Goal: Answer question/provide support

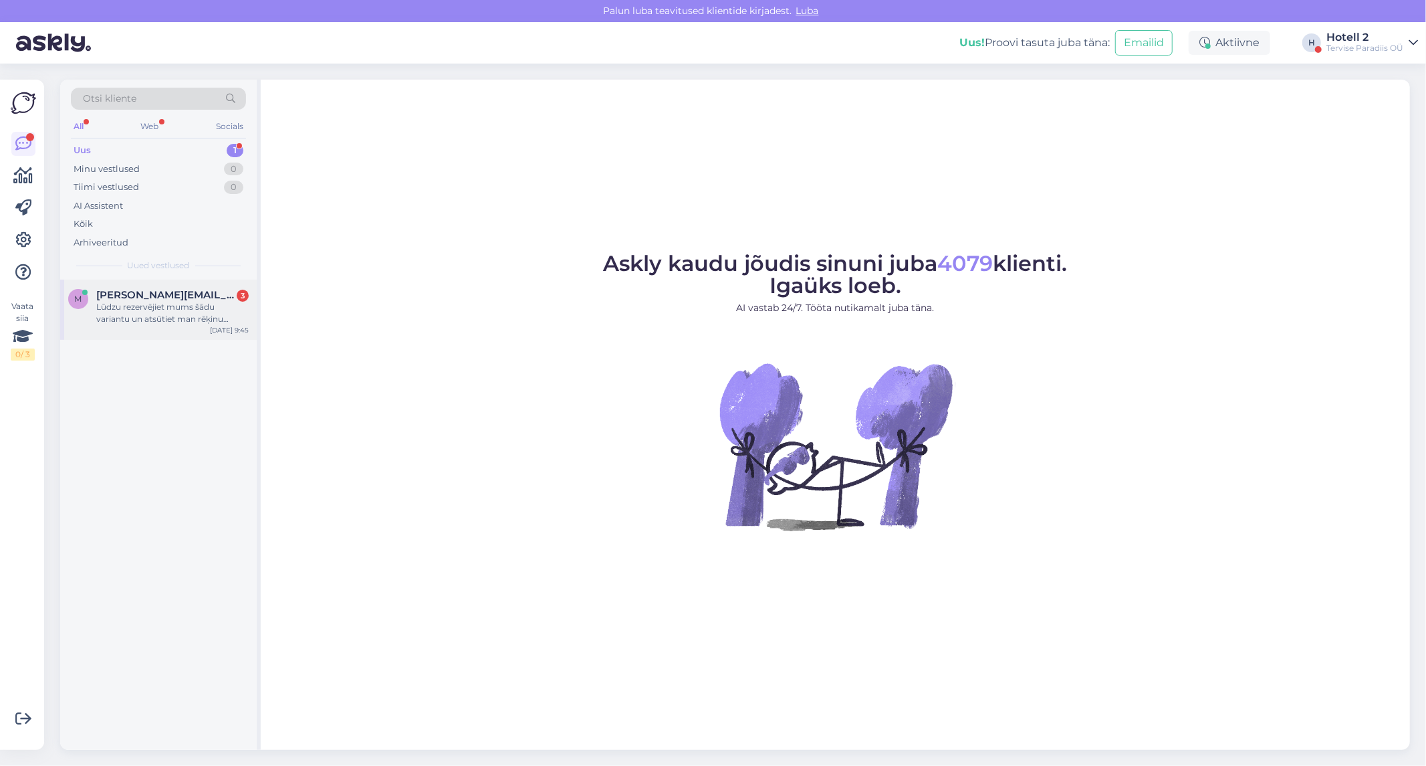
click at [138, 296] on span "[PERSON_NAME][EMAIL_ADDRESS][DOMAIN_NAME]" at bounding box center [165, 295] width 139 height 12
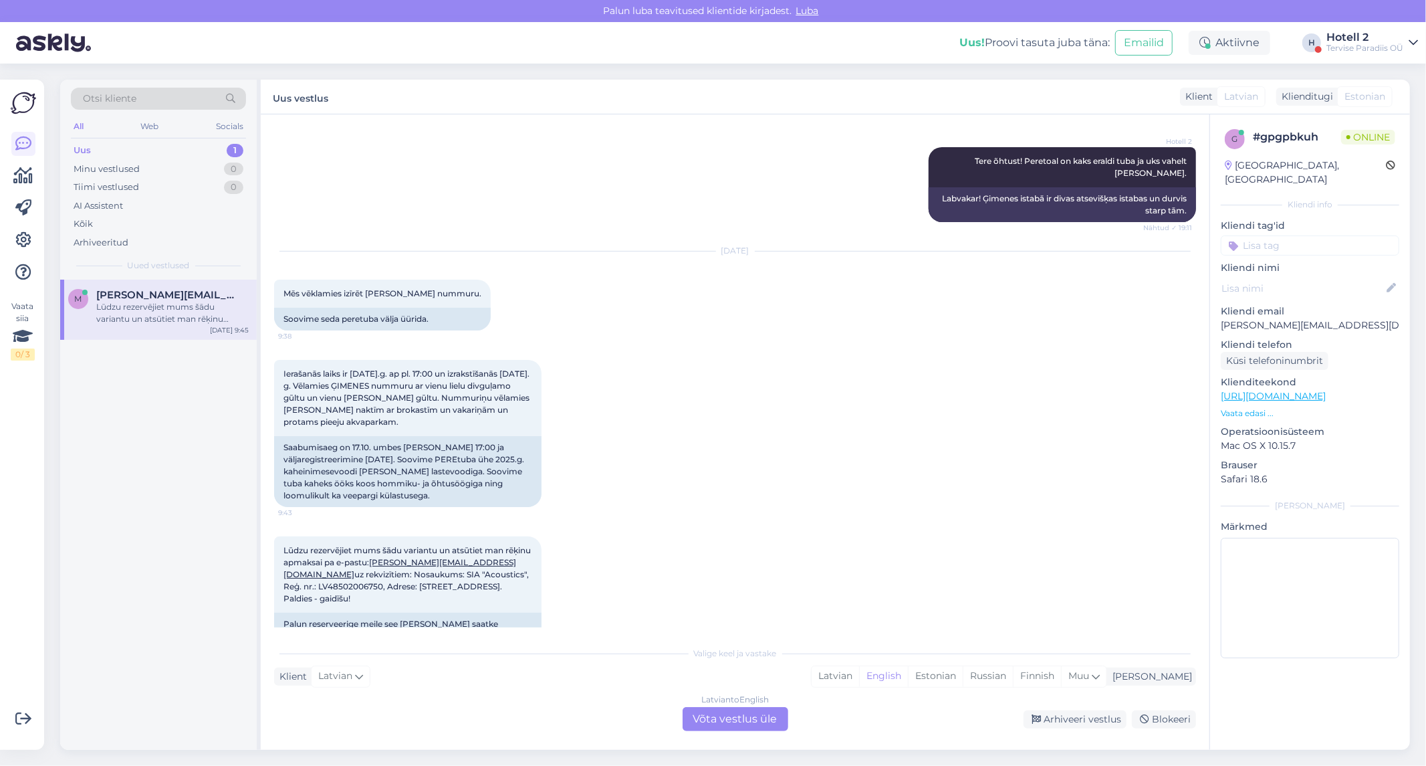
scroll to position [358, 0]
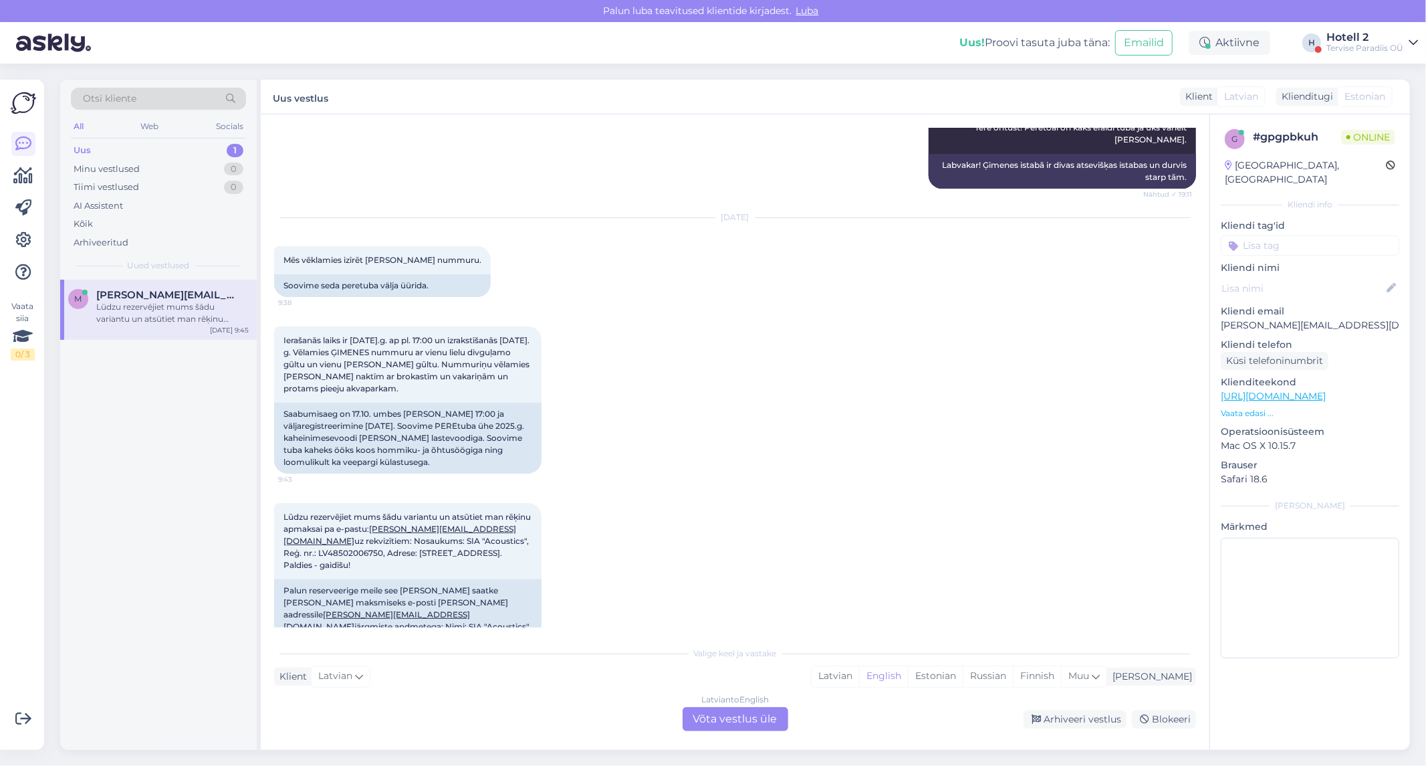
click at [759, 718] on div "Latvian to English Võta vestlus üle" at bounding box center [736, 719] width 106 height 24
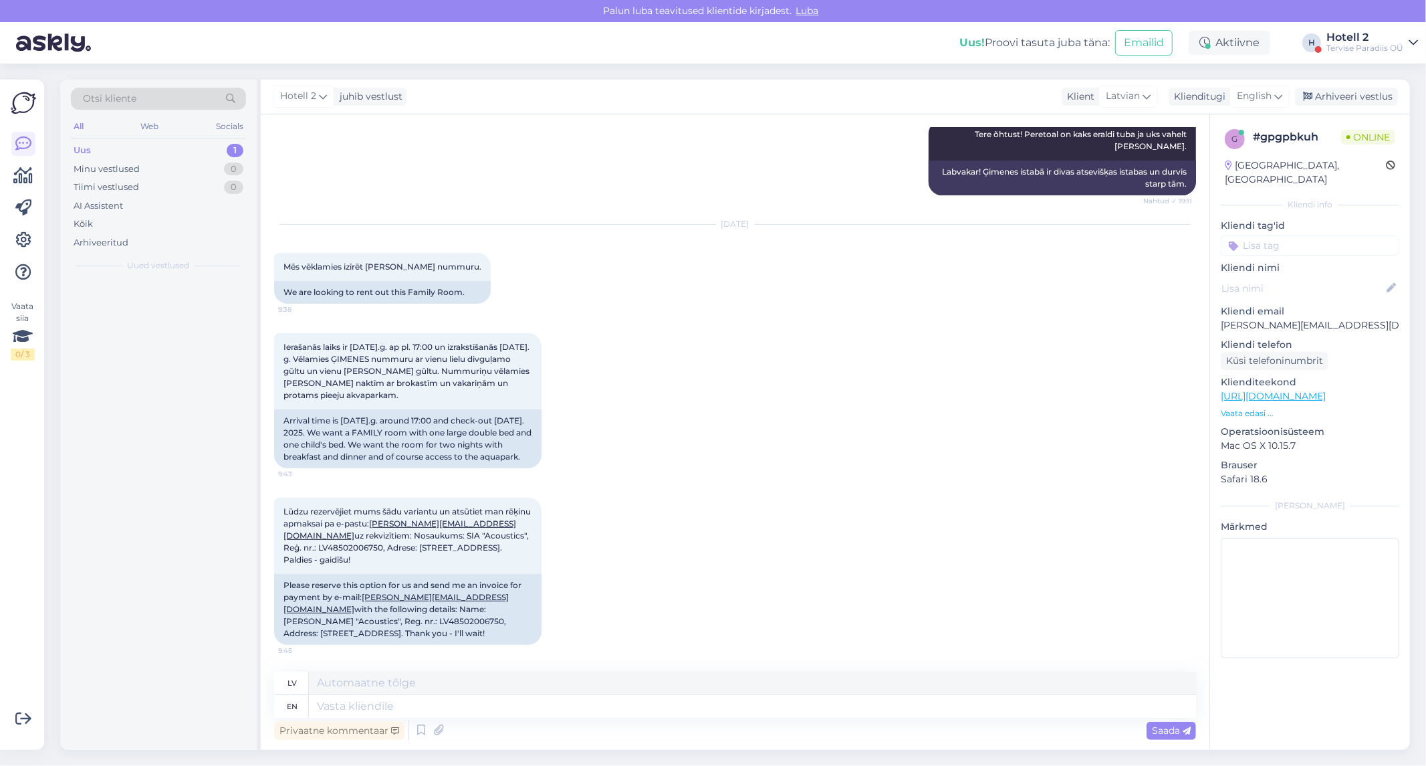
scroll to position [338, 0]
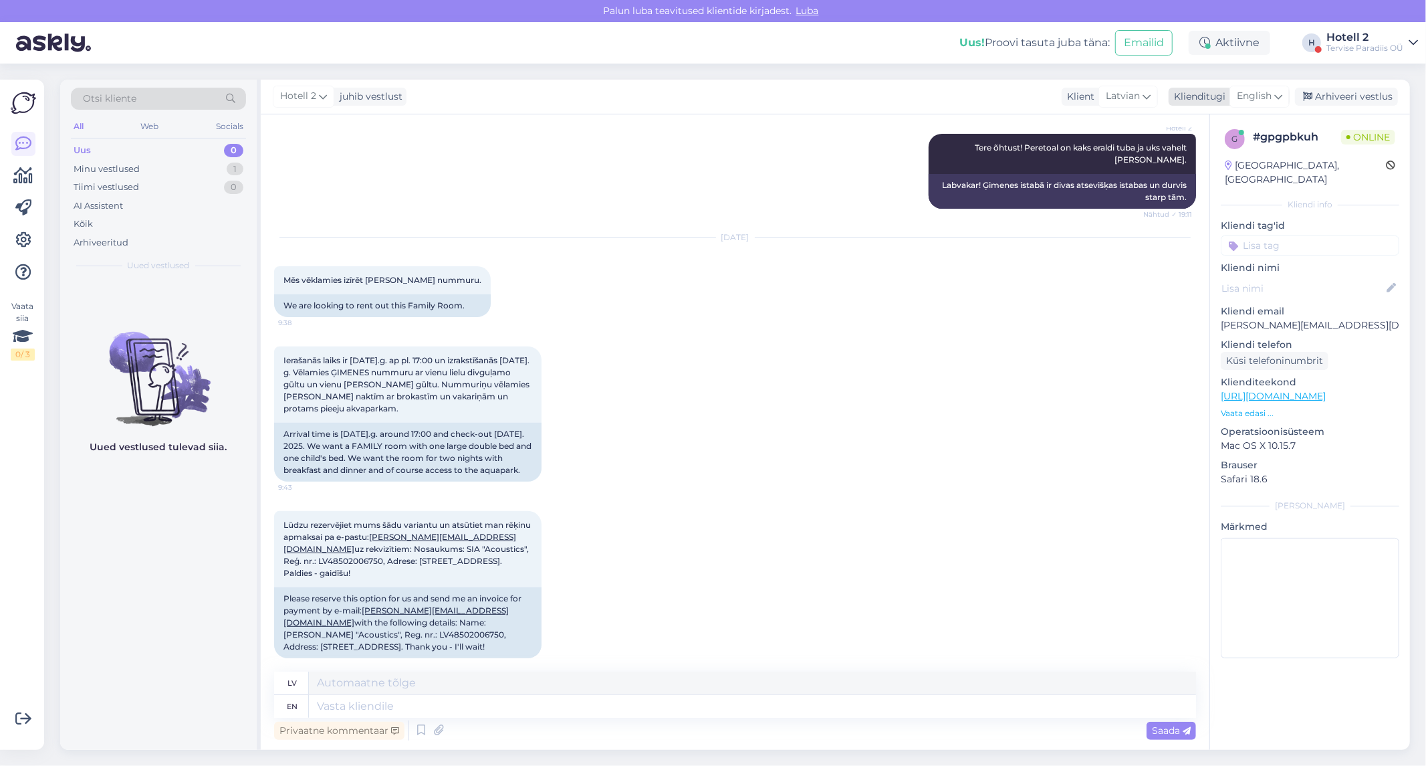
click at [1261, 86] on div "English" at bounding box center [1260, 96] width 60 height 21
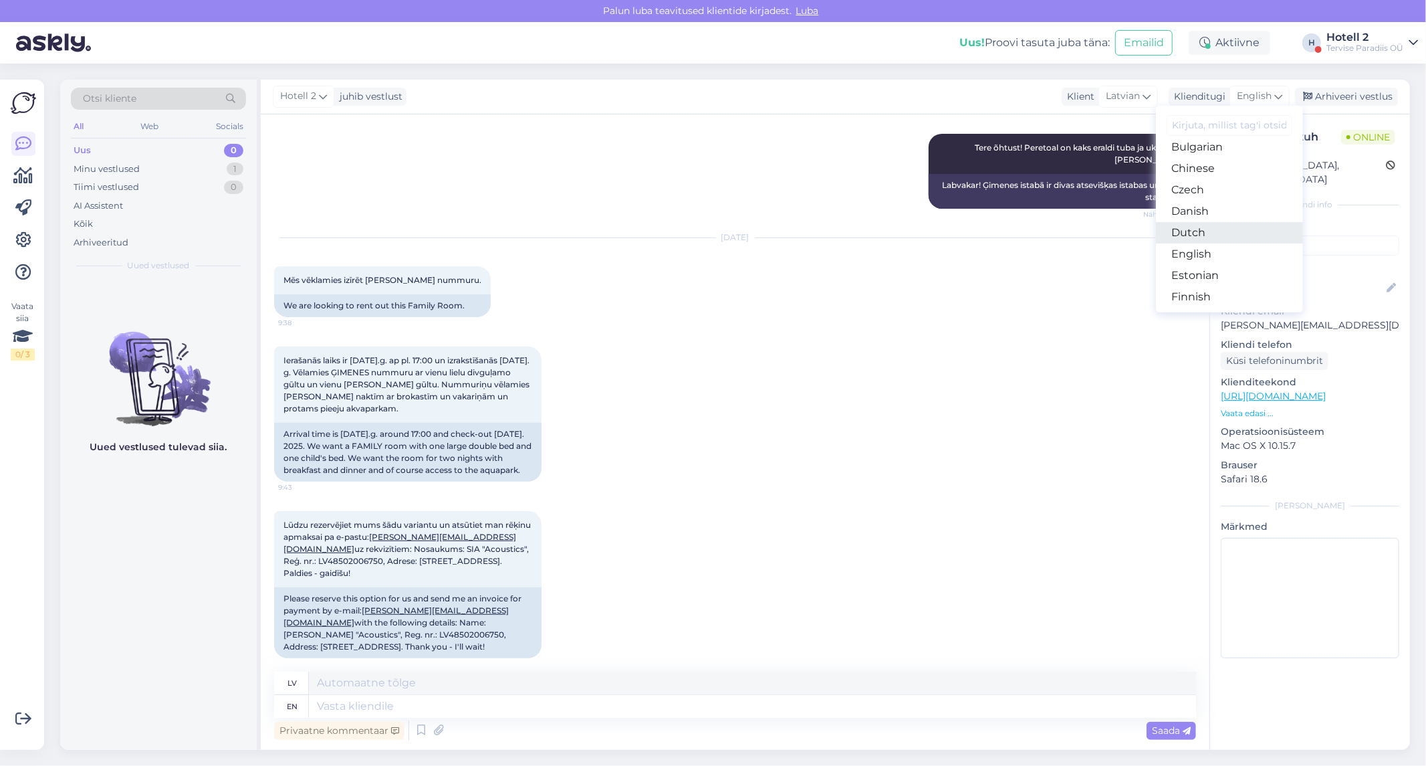
scroll to position [74, 0]
click at [1211, 243] on link "Estonian" at bounding box center [1229, 252] width 147 height 21
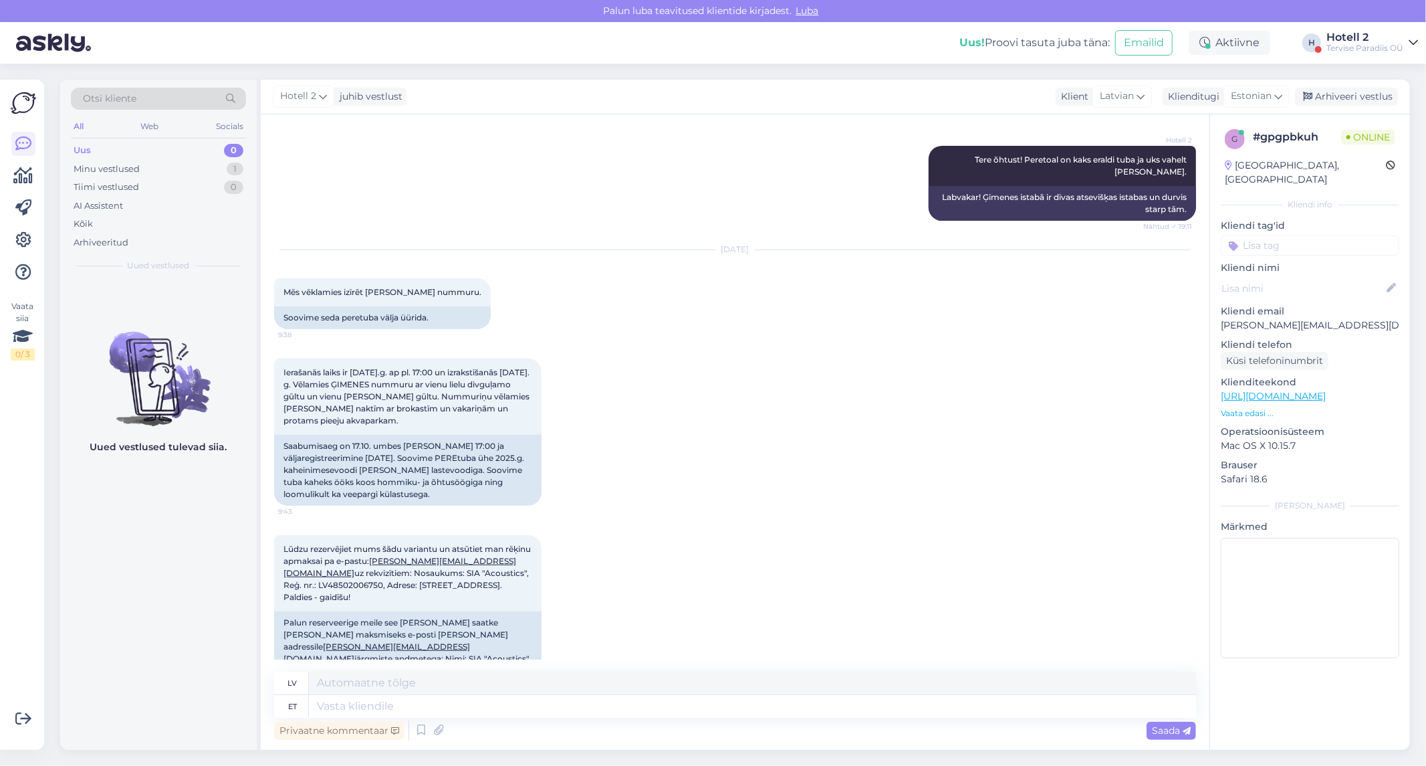
click at [372, 719] on div "Privaatne kommentaar Saada" at bounding box center [735, 729] width 922 height 25
click at [381, 713] on textarea at bounding box center [752, 706] width 887 height 23
type textarea "Tere"
type textarea "Sveiki"
type textarea "Tere!"
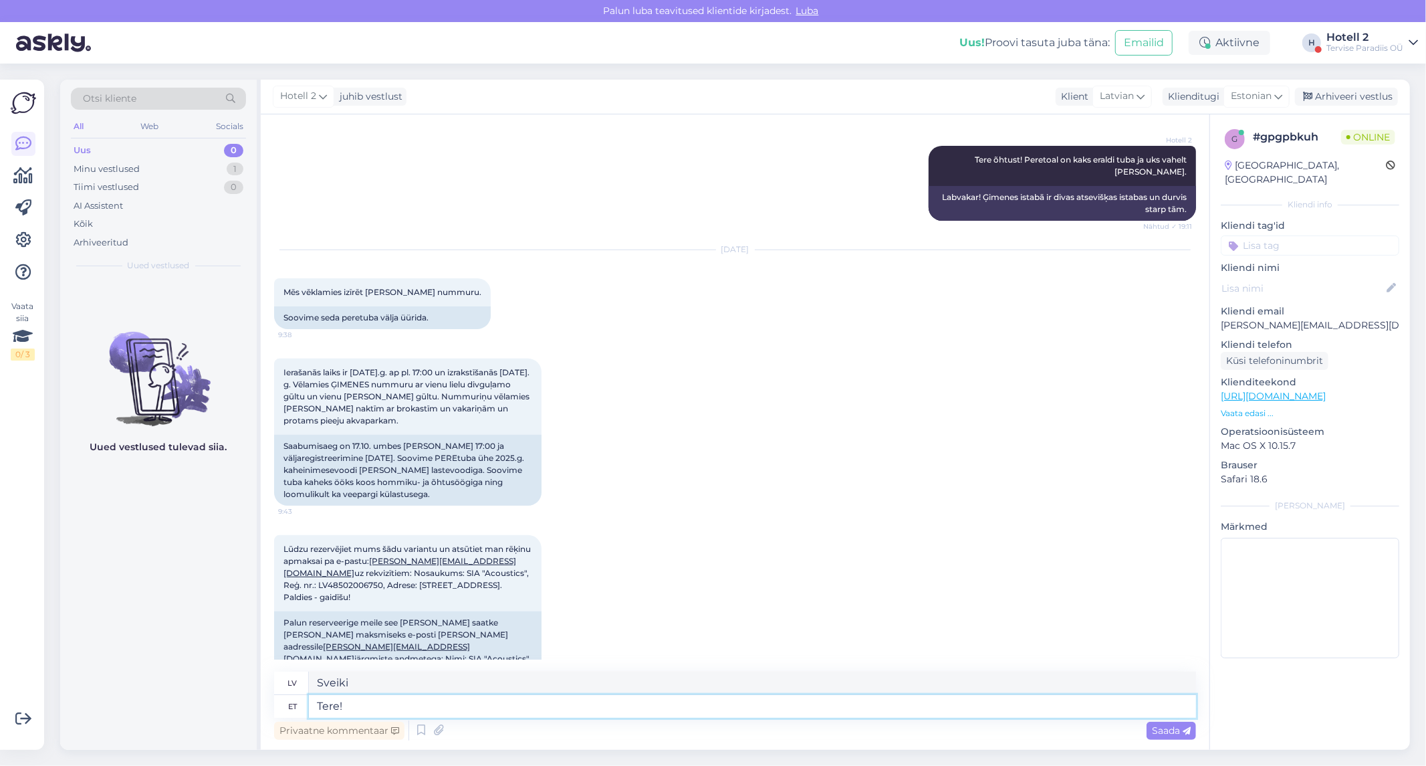
type textarea "Sveiki!"
type textarea "Tere! Broneeringuid s"
type textarea "Sveiki! Rezervācijas"
type textarea "Tere! Broneeringuid saab te"
type textarea "Sveiki! Rezervācijas ir pieejamas."
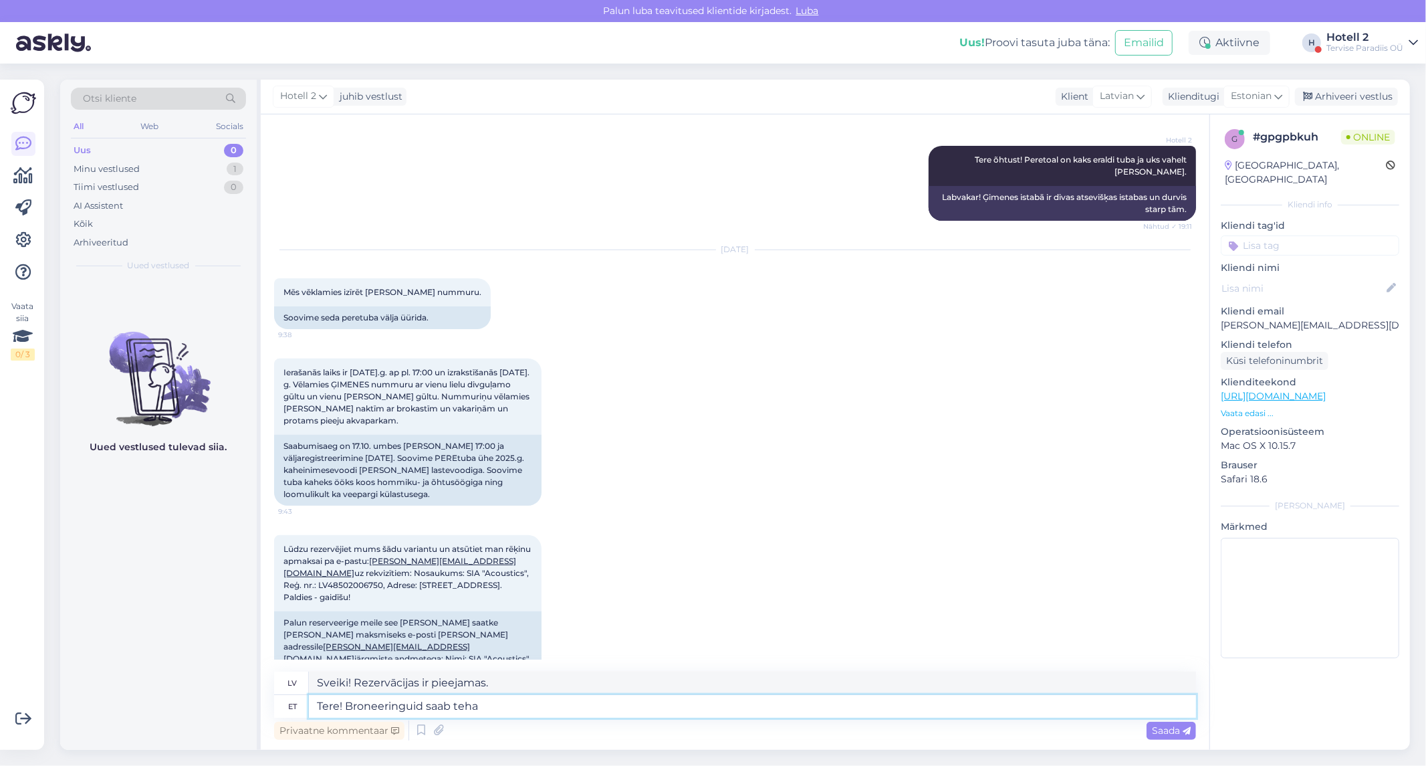
type textarea "Tere! Broneeringuid saab teha"
type textarea "Sveiki! Var veikt rezervācijas."
type textarea "Tere! Broneeringuid saab teha meie m"
type textarea "Sveiki! Rezervācijas var veikt caur mums"
type textarea "Tere! Broneeringuid saab teha meie müügiosakonna"
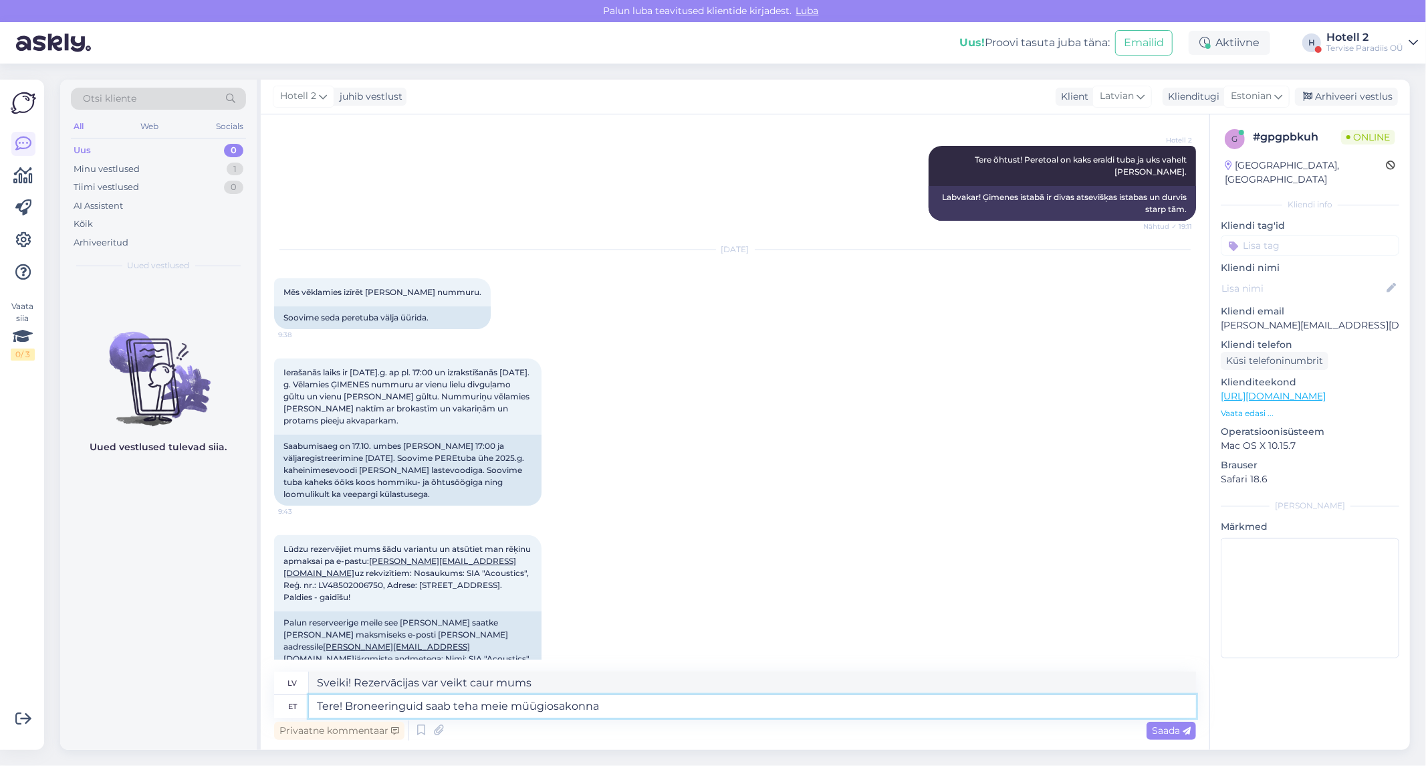
type textarea "Sveiki! Rezervācijas var veikt, sazinoties ar mūsu pārdošanas nodaļu."
type textarea "Tere! Broneeringuid saab teha meie müügiosakonna kaudu [EMAIL_ADDRESS][DOMAIN_N…"
type textarea "Sveiki! Rezervācijas var veikt, sazinoties ar mūsu pārdošanas nodaļu, [EMAIL_AD…"
type textarea "Tere! Broneeringuid saab teha meie müügiosakonna kaudu [EMAIL_ADDRESS][DOMAIN_N…"
click at [1173, 727] on span "Saada" at bounding box center [1171, 730] width 39 height 12
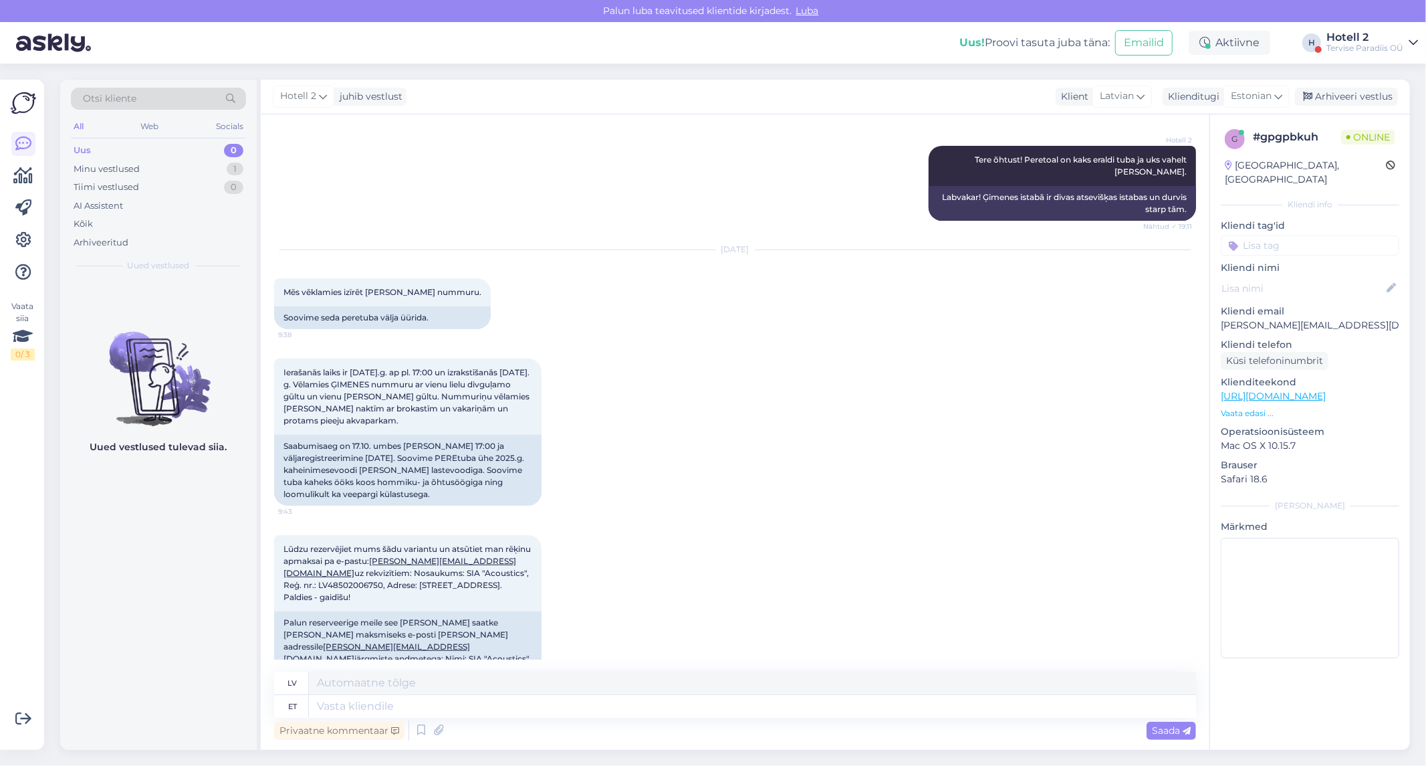
scroll to position [430, 0]
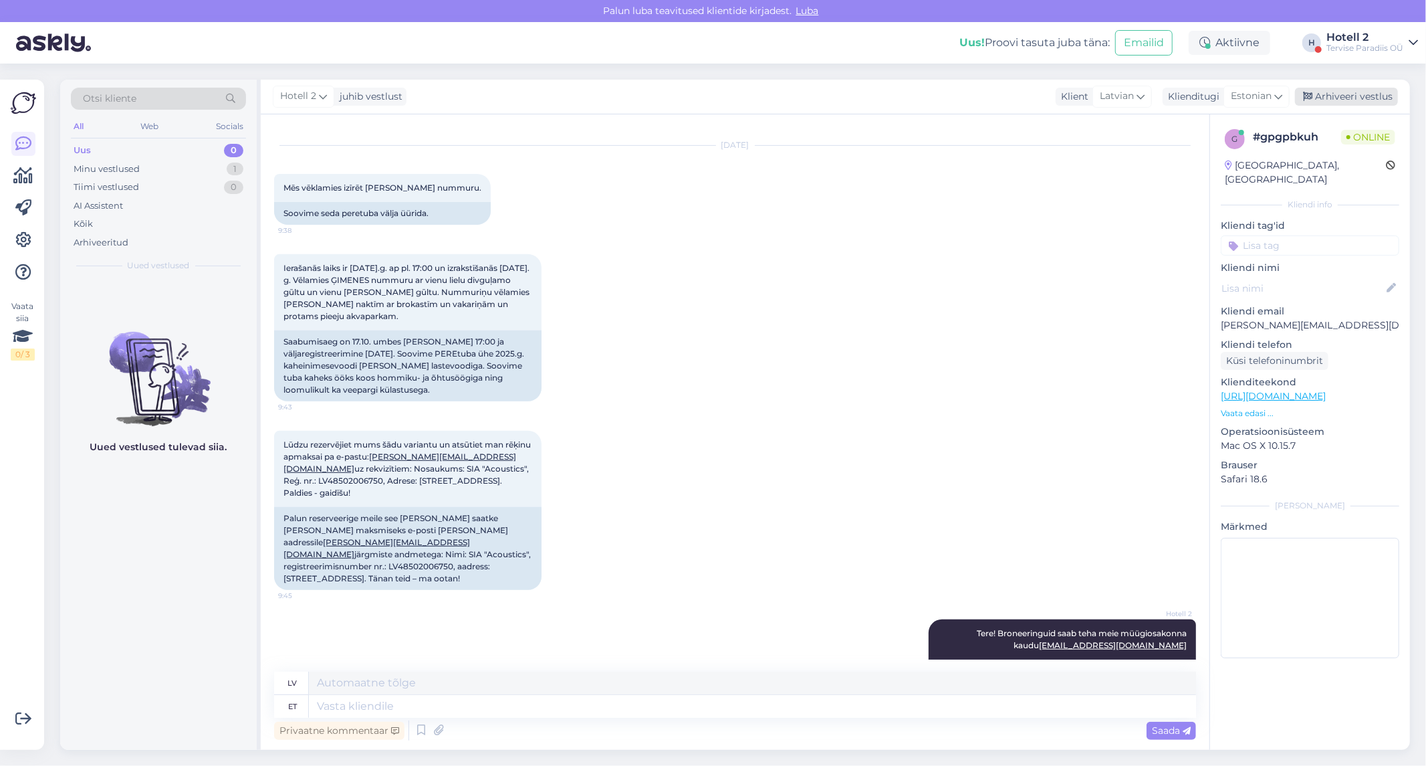
click at [1348, 94] on div "Arhiveeri vestlus" at bounding box center [1346, 97] width 103 height 18
